Goal: Contribute content: Add original content to the website for others to see

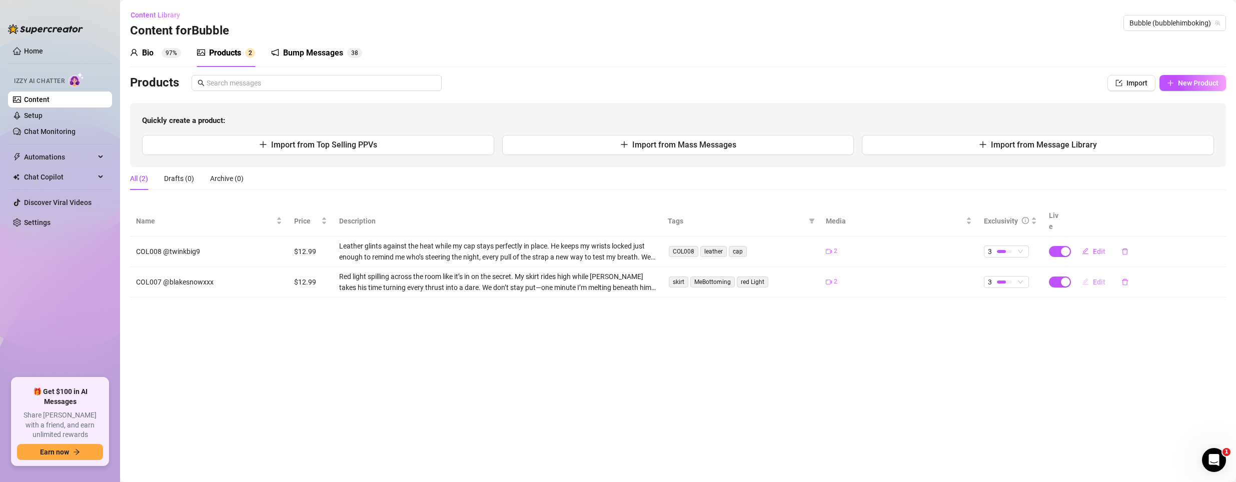
click at [638, 278] on span "Edit" at bounding box center [1099, 282] width 13 height 8
type textarea "Red lights, lifted skirt, and [PERSON_NAME] making the whole room blush—come se…"
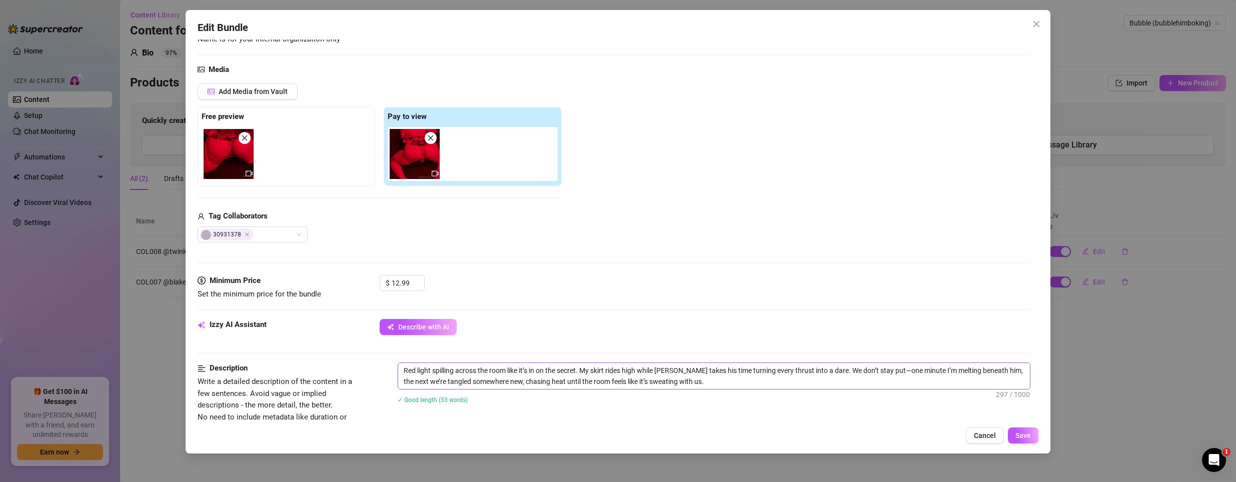
scroll to position [200, 0]
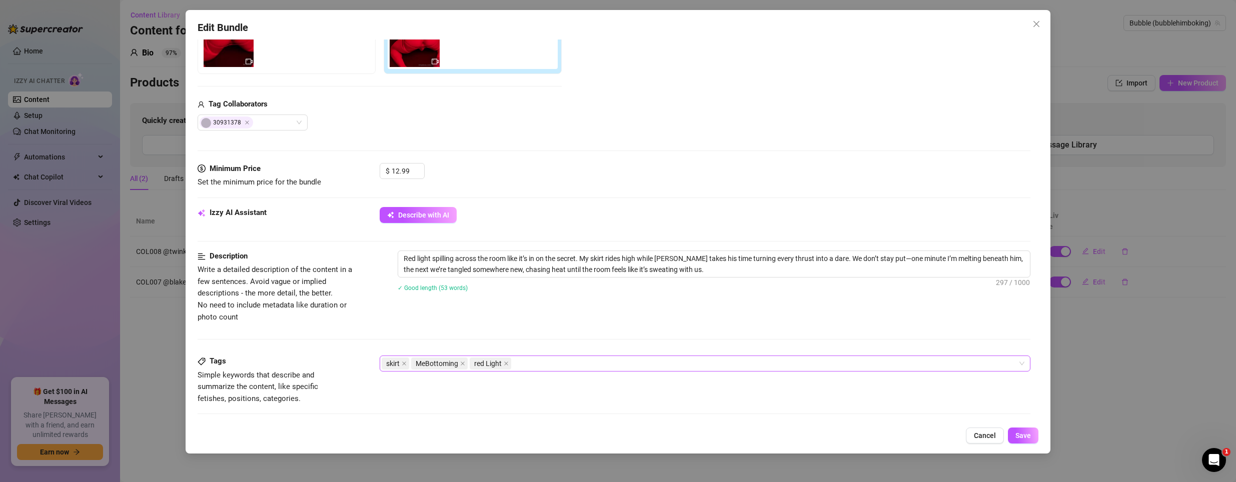
click at [624, 327] on div "skirt MeBottoming red Light" at bounding box center [700, 364] width 637 height 14
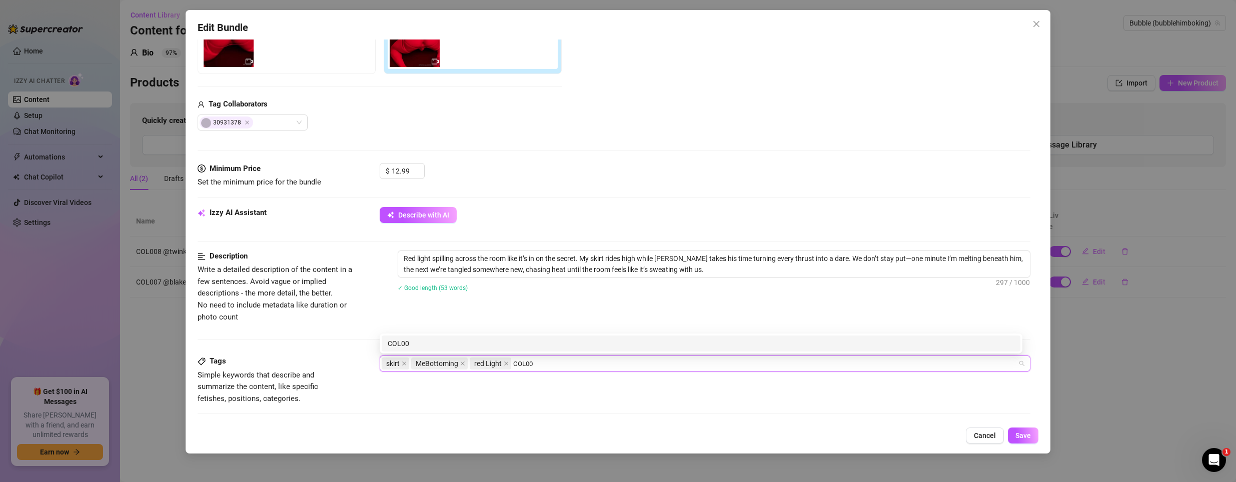
type input "COL007"
click at [628, 327] on div "COL007" at bounding box center [701, 343] width 627 height 11
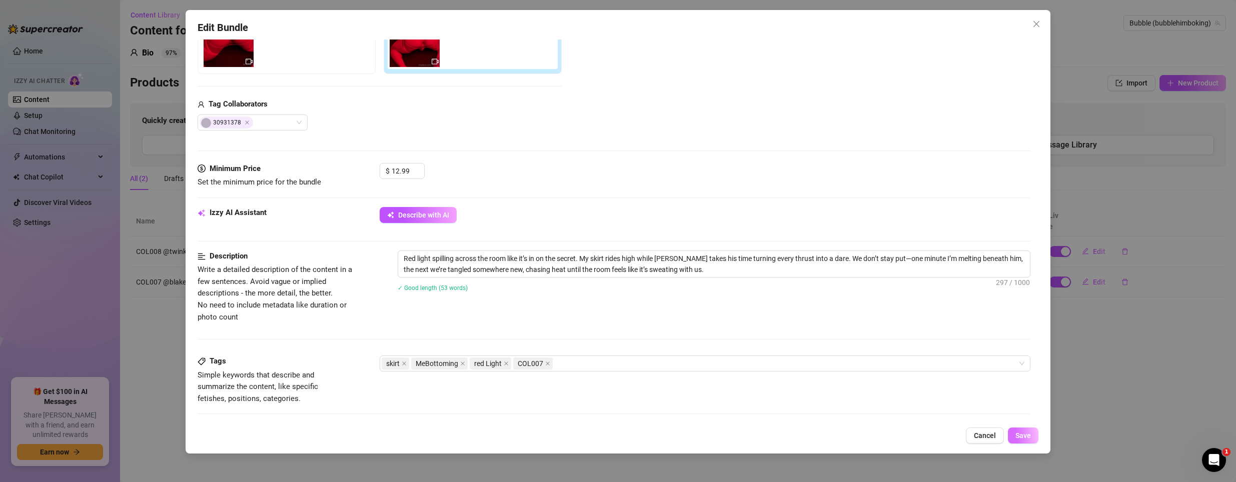
click at [638, 327] on span "Save" at bounding box center [1023, 436] width 16 height 8
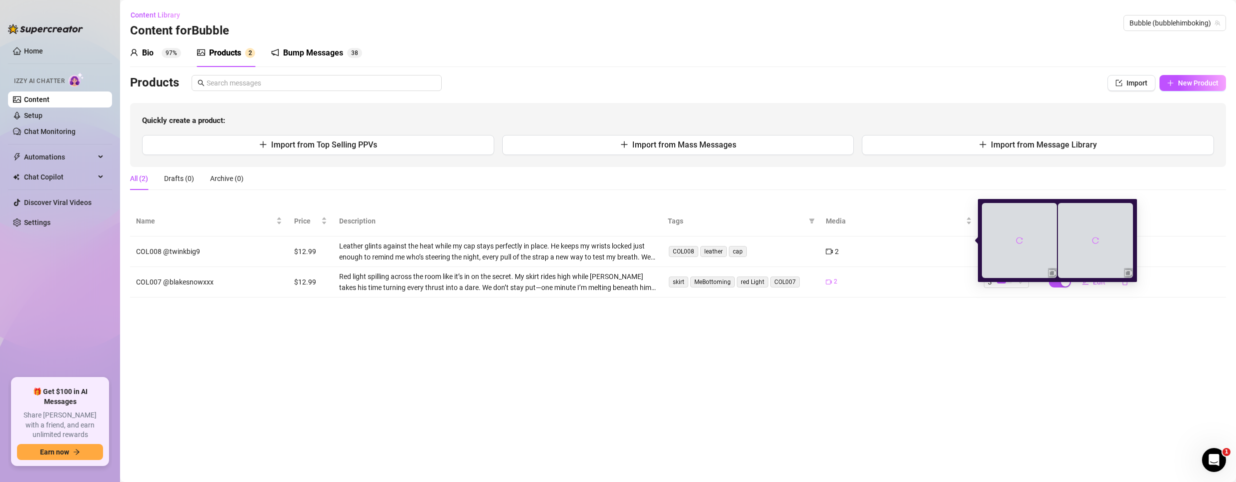
click at [638, 249] on icon "video-camera" at bounding box center [829, 252] width 7 height 6
click at [638, 246] on div "2" at bounding box center [832, 251] width 13 height 11
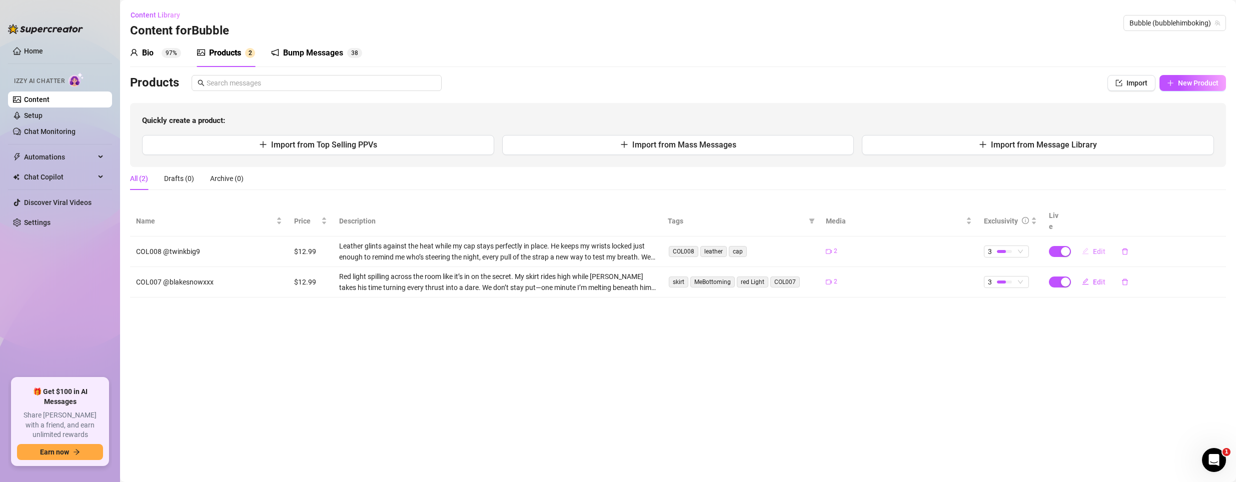
click at [638, 248] on icon "edit" at bounding box center [1086, 251] width 7 height 7
click at [638, 248] on span "Edit" at bounding box center [1099, 252] width 13 height 8
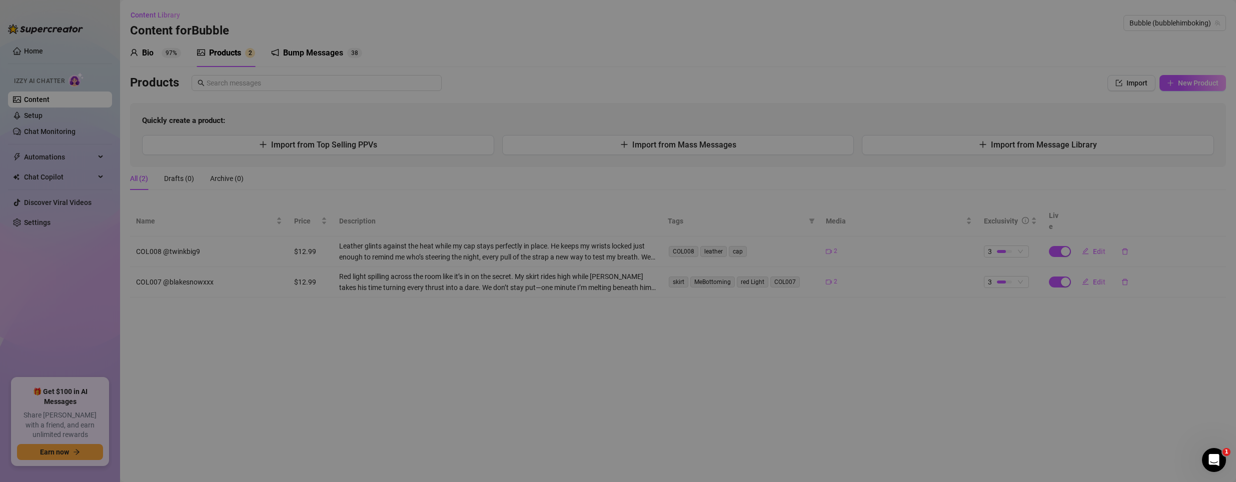
type textarea "Leather, locked wrists, and a twink who knew exactly how to take control—come f…"
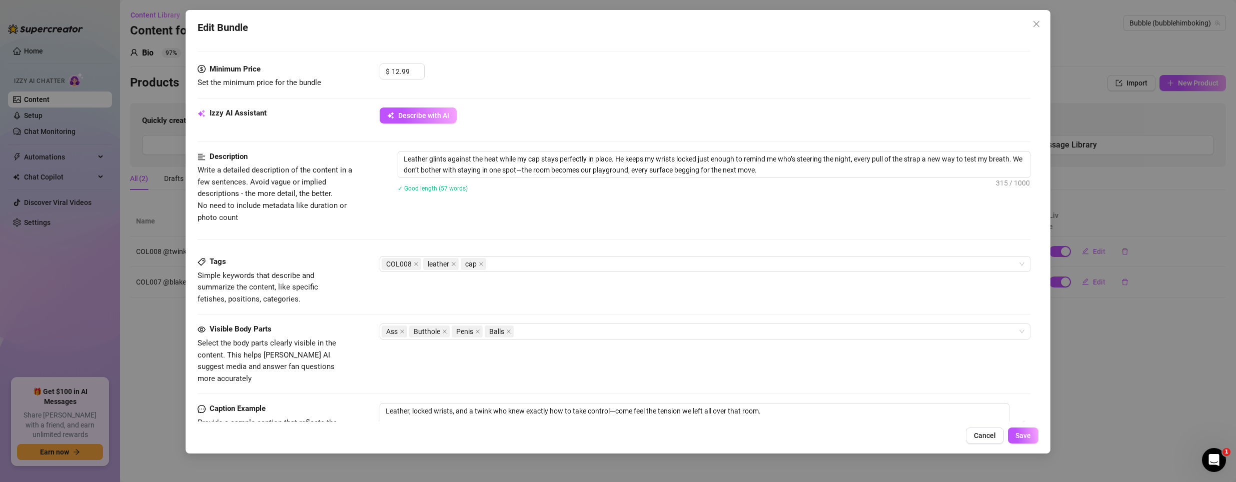
scroll to position [300, 0]
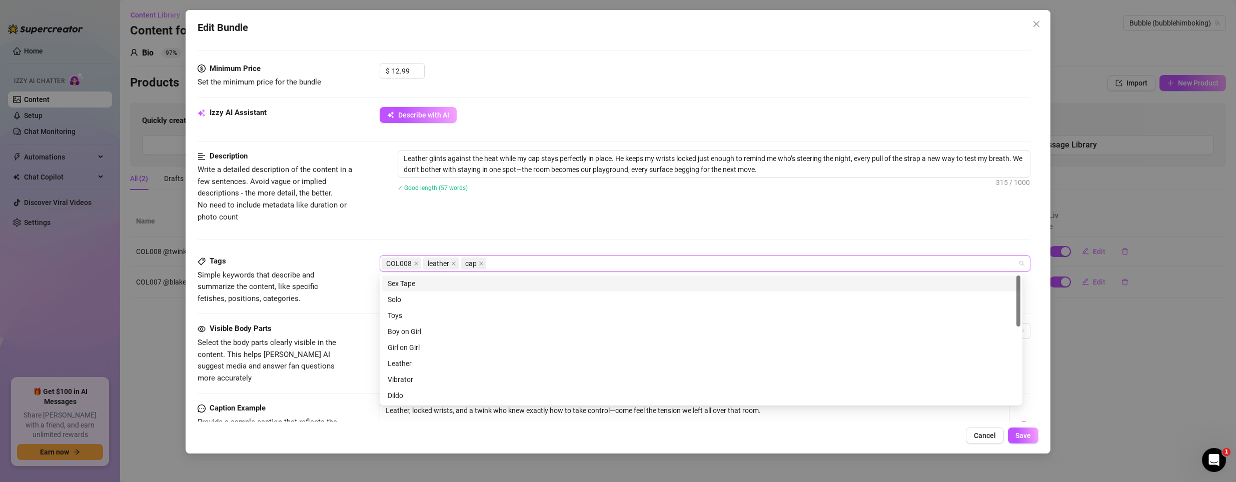
click at [566, 269] on div "COL008 leather cap" at bounding box center [700, 264] width 637 height 14
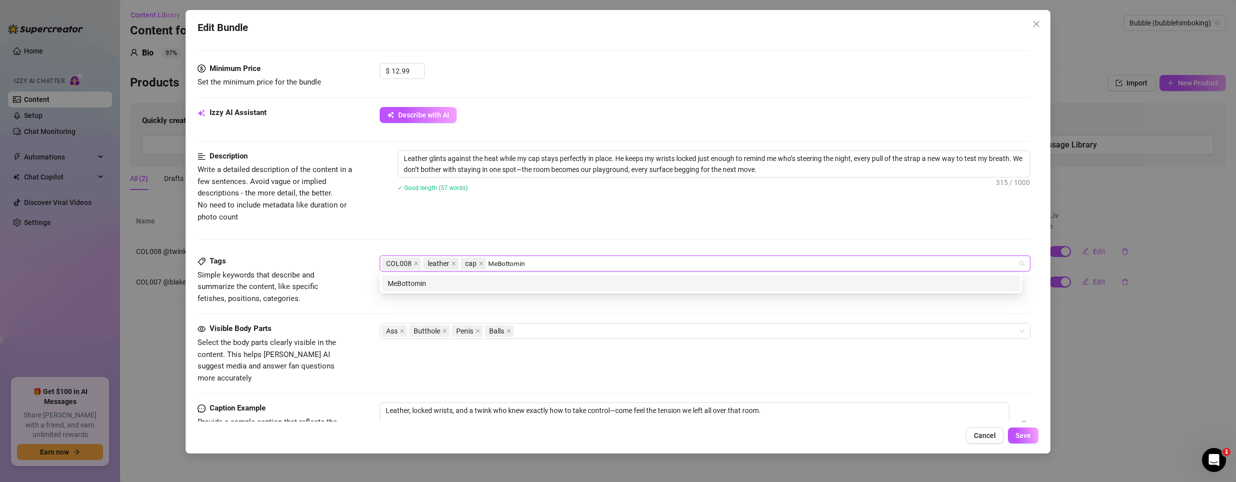
type input "MeBottoming"
click at [536, 284] on div "MeBottoming" at bounding box center [701, 283] width 627 height 11
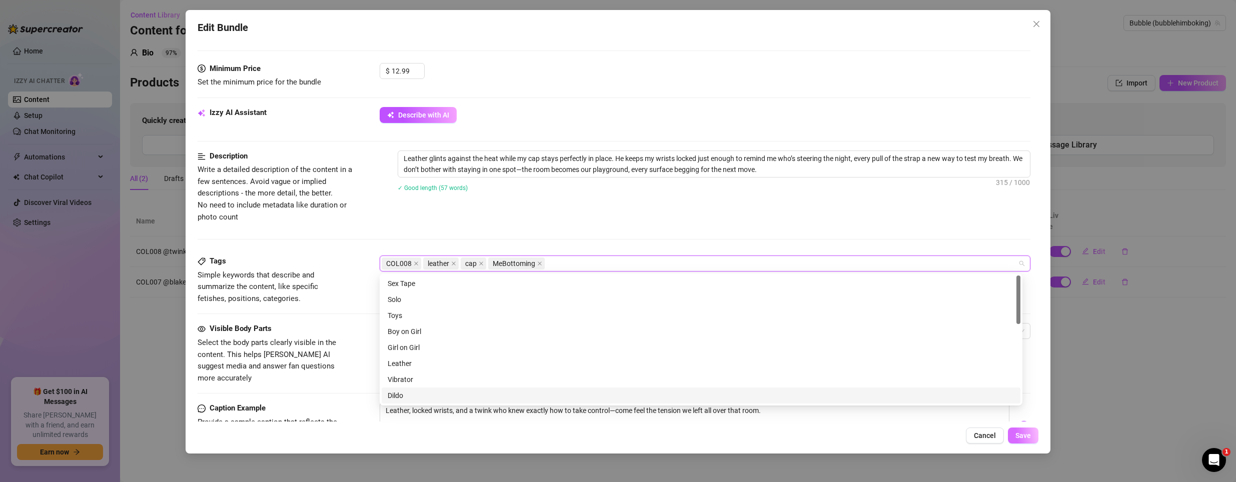
click at [638, 327] on span "Save" at bounding box center [1023, 436] width 16 height 8
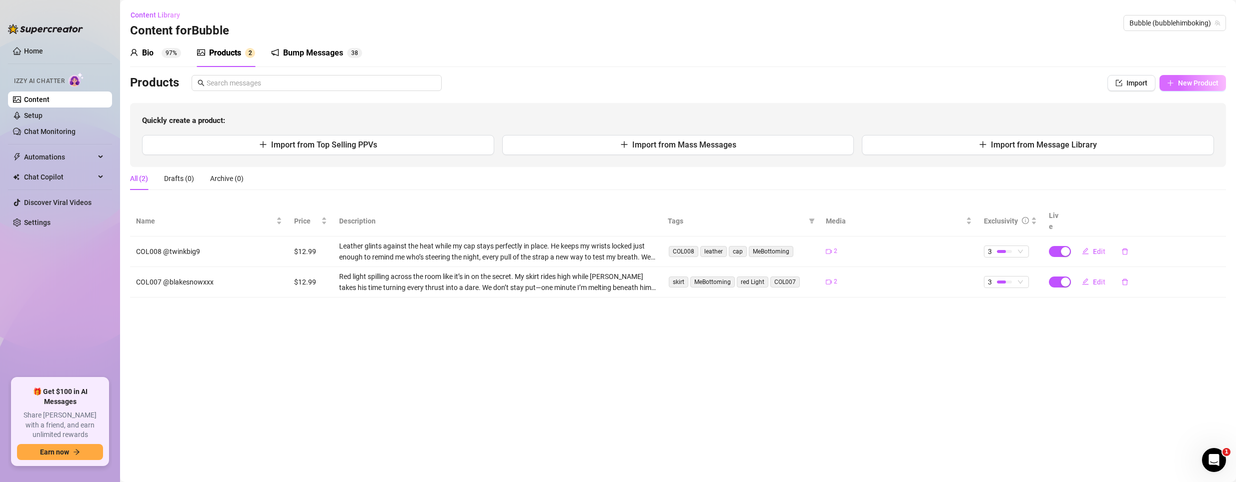
click at [638, 87] on span "New Product" at bounding box center [1198, 83] width 41 height 8
type textarea "Type your message here..."
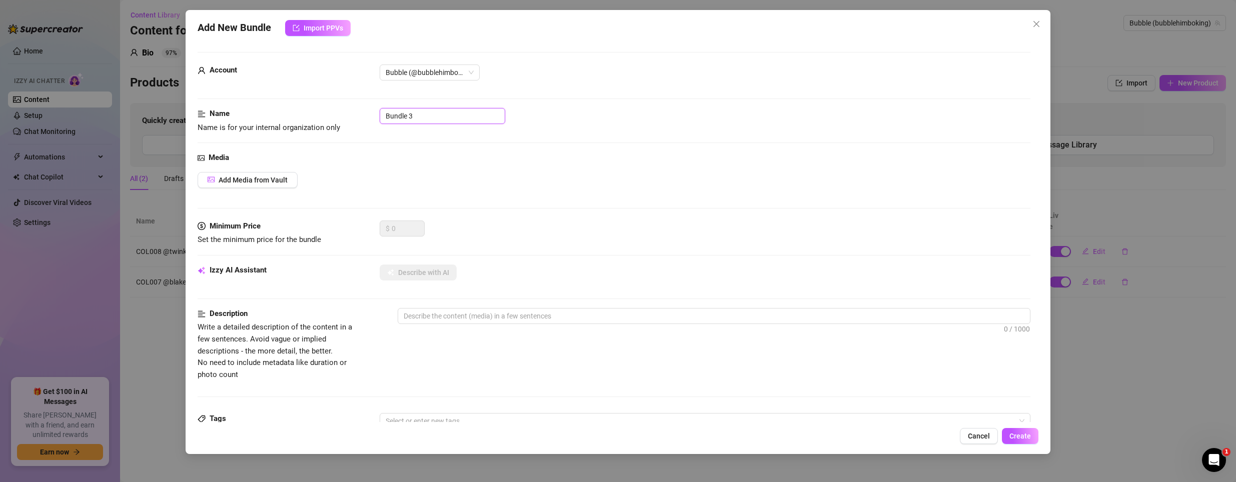
drag, startPoint x: 410, startPoint y: 114, endPoint x: 239, endPoint y: 106, distance: 170.8
click at [239, 106] on form "Account Bubble (@bubblehimboking) Name Name is for your internal organization o…" at bounding box center [614, 407] width 833 height 711
paste input "@dallassteelexxx"
type input "COL012 @dallassteelexxx"
click at [268, 184] on span "Add Media from Vault" at bounding box center [253, 180] width 69 height 8
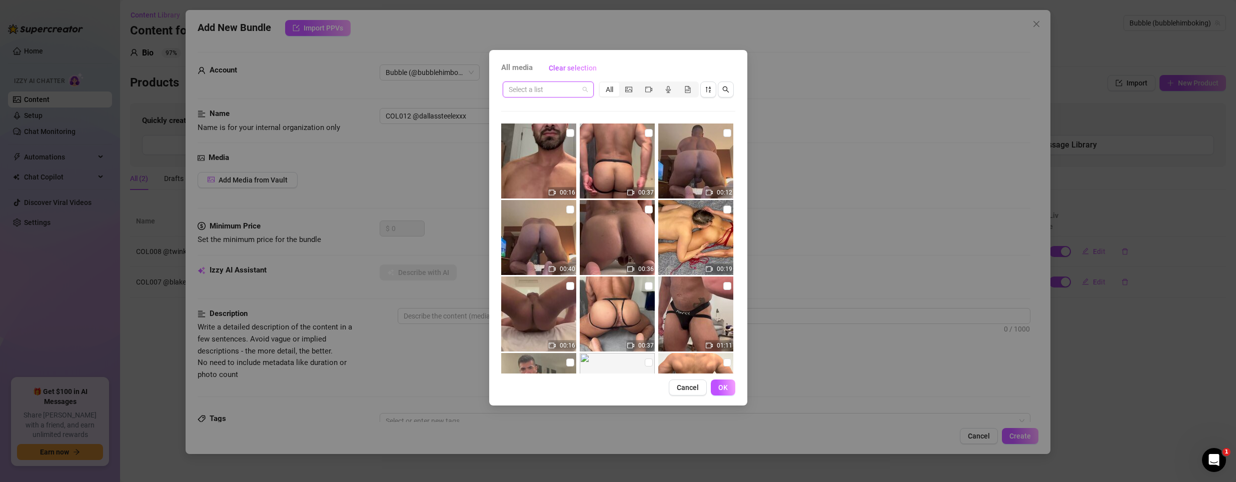
click at [558, 88] on input "search" at bounding box center [544, 89] width 70 height 15
click at [544, 140] on div "PPV 2024" at bounding box center [548, 141] width 75 height 11
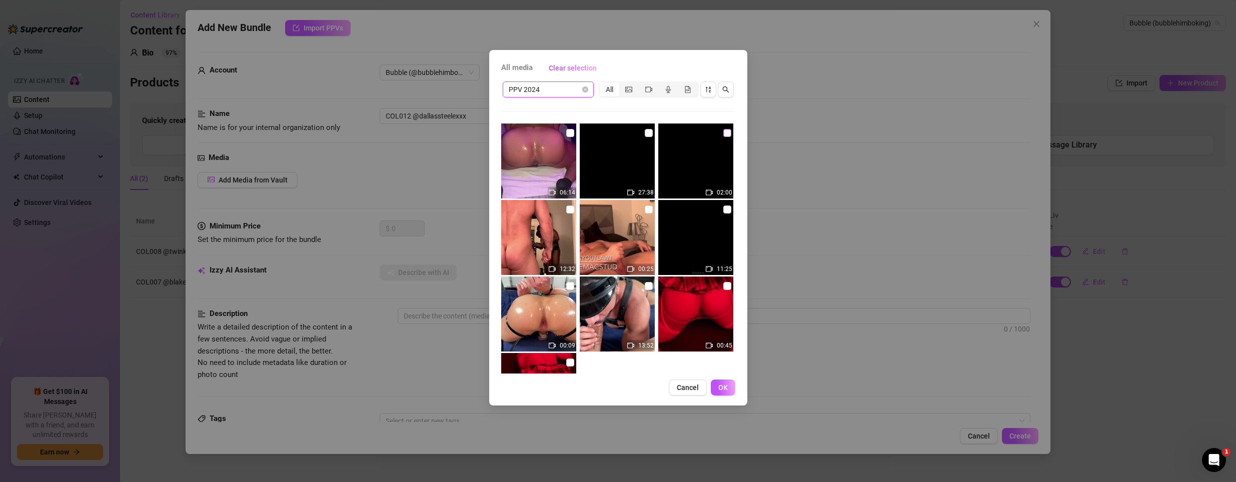
click at [638, 136] on input "checkbox" at bounding box center [727, 133] width 8 height 8
checkbox input "true"
click at [638, 327] on span "OK" at bounding box center [723, 388] width 10 height 8
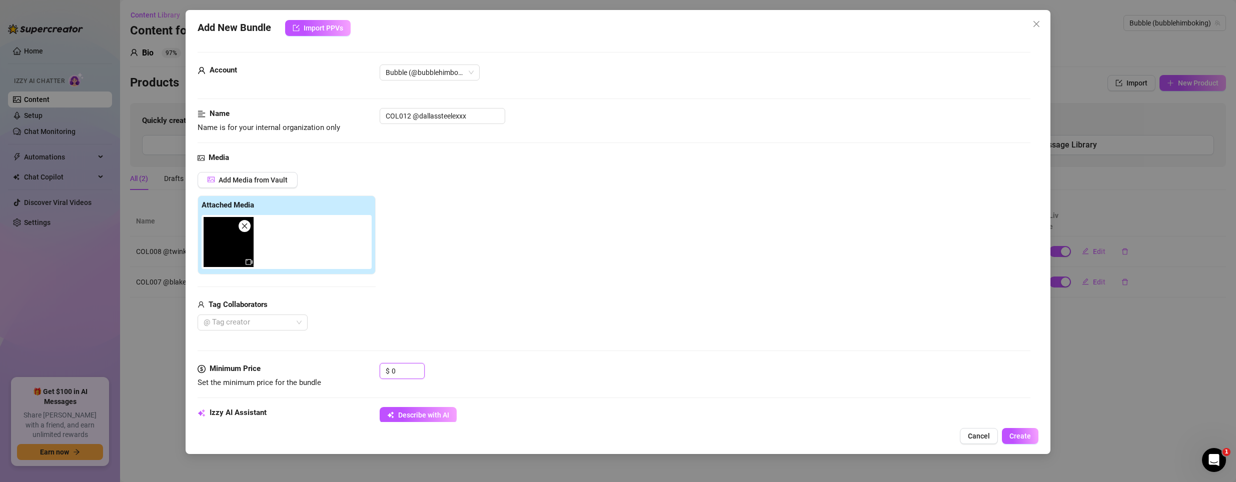
drag, startPoint x: 412, startPoint y: 370, endPoint x: 292, endPoint y: 345, distance: 122.0
click at [296, 327] on form "Account Bubble (@bubblehimboking) Name Name is for your internal organization o…" at bounding box center [614, 479] width 833 height 854
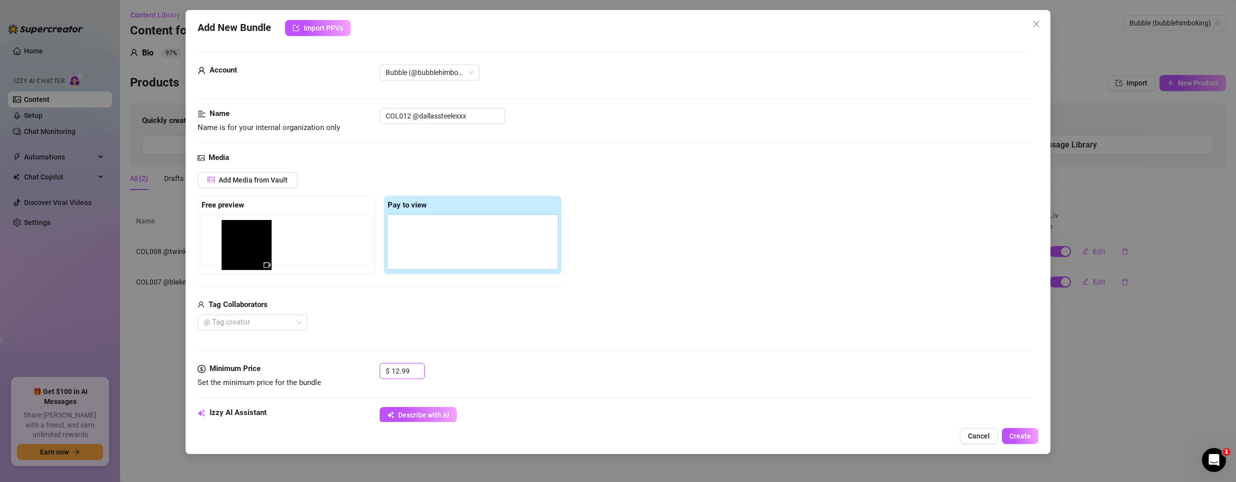
drag, startPoint x: 398, startPoint y: 239, endPoint x: 232, endPoint y: 242, distance: 165.6
click at [232, 242] on div "Free preview Pay to view" at bounding box center [380, 235] width 364 height 79
drag, startPoint x: 395, startPoint y: 242, endPoint x: 232, endPoint y: 235, distance: 162.8
click at [233, 238] on div "Free preview Pay to view" at bounding box center [380, 235] width 364 height 79
type input "12.99"
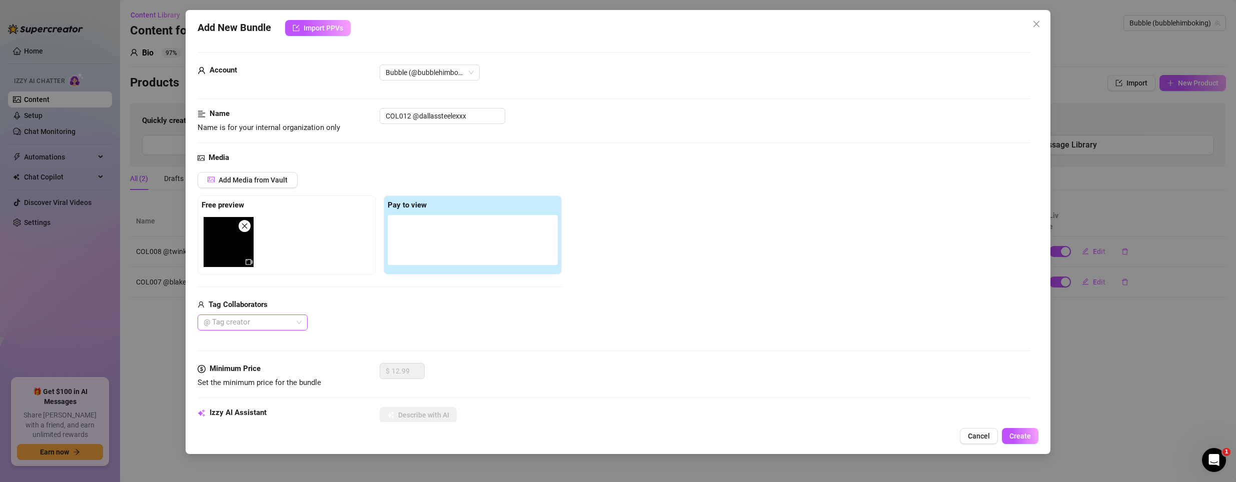
click at [262, 324] on div at bounding box center [248, 323] width 96 height 14
type input "dall"
click at [257, 327] on div "[PERSON_NAME]" at bounding box center [253, 342] width 94 height 11
click at [449, 316] on div "[PERSON_NAME]" at bounding box center [380, 323] width 364 height 16
click at [244, 177] on span "Add Media from Vault" at bounding box center [253, 180] width 69 height 8
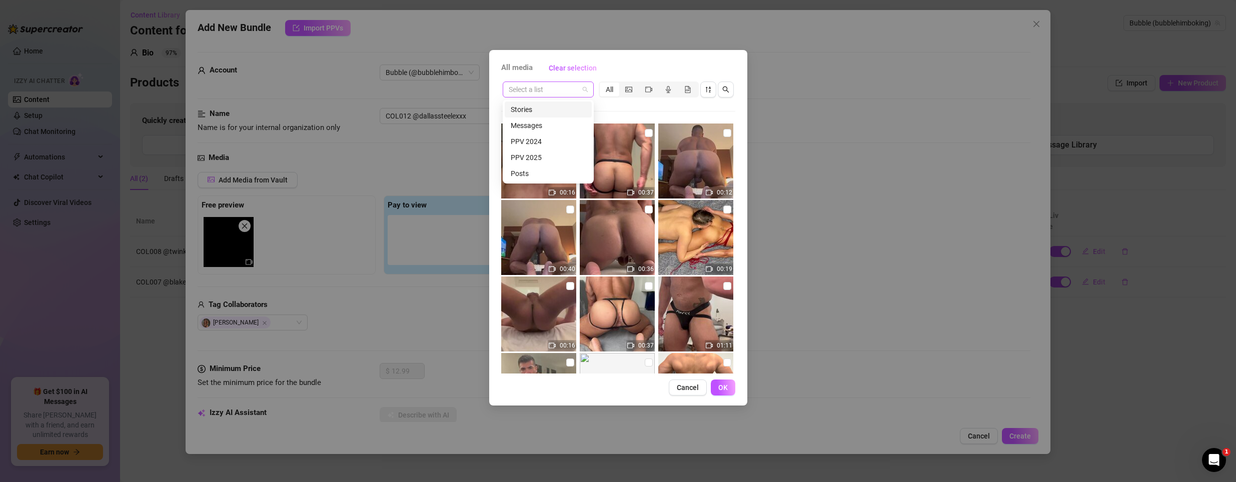
click at [581, 84] on span at bounding box center [548, 89] width 79 height 15
click at [540, 144] on div "PPV 2024" at bounding box center [548, 141] width 75 height 11
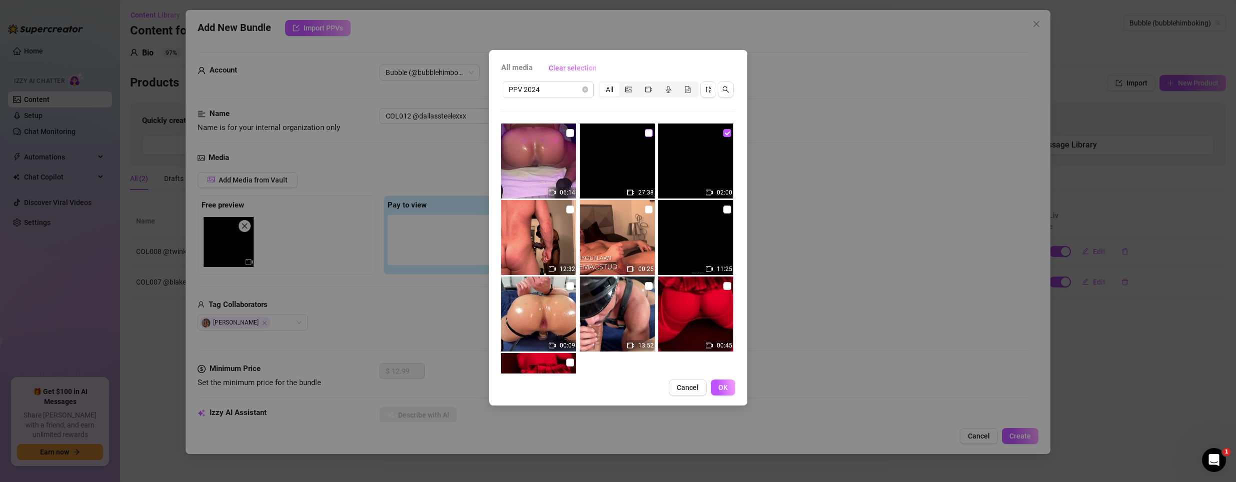
click at [638, 137] on label at bounding box center [649, 133] width 8 height 11
click at [638, 137] on input "checkbox" at bounding box center [649, 133] width 8 height 8
checkbox input "true"
click at [638, 327] on span "OK" at bounding box center [723, 388] width 10 height 8
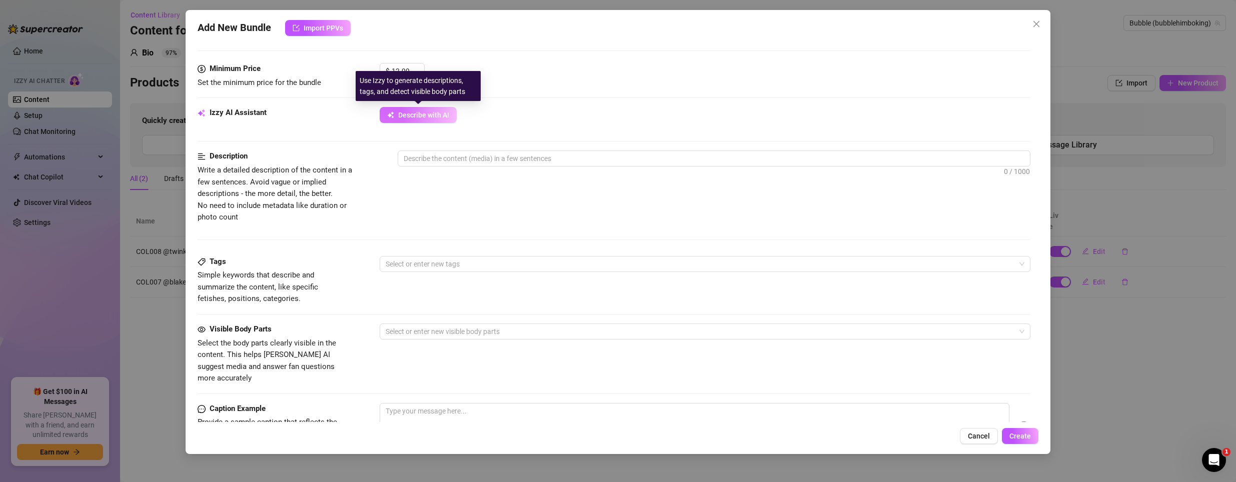
click at [414, 113] on span "Describe with AI" at bounding box center [423, 115] width 51 height 8
click at [532, 150] on div "Izzy AI Assistant Describe with AI" at bounding box center [614, 129] width 833 height 44
click at [514, 155] on textarea at bounding box center [714, 158] width 632 height 15
click at [427, 258] on div at bounding box center [700, 264] width 637 height 14
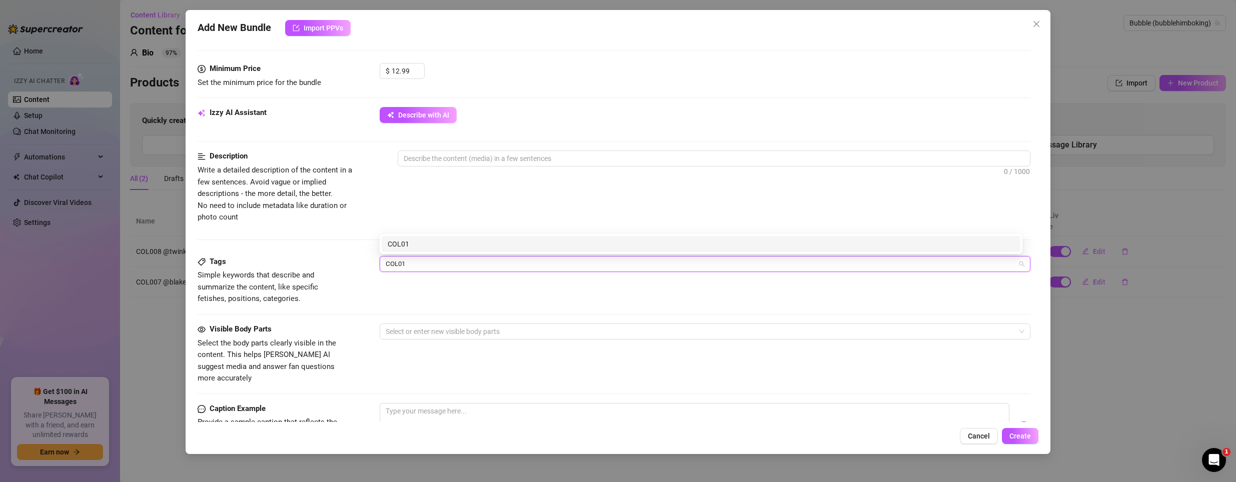
type input "COL012"
click at [559, 240] on div "COL012" at bounding box center [701, 244] width 627 height 11
type input "Pool side"
click at [528, 247] on div "Pool side" at bounding box center [701, 244] width 627 height 11
